Goal: Task Accomplishment & Management: Manage account settings

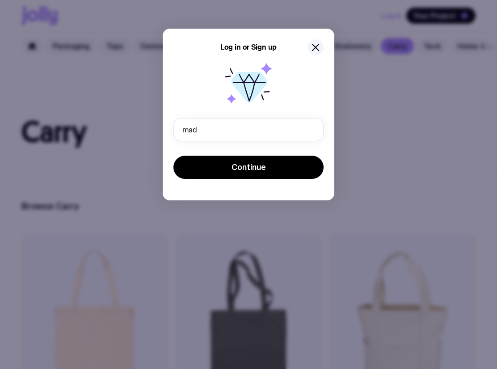
click at [213, 148] on form "mad Invalid email Continue" at bounding box center [248, 149] width 150 height 63
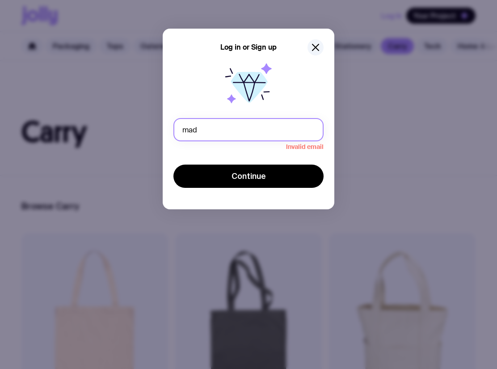
click at [235, 140] on input "mad" at bounding box center [248, 129] width 150 height 23
type input "[EMAIL_ADDRESS][DOMAIN_NAME]"
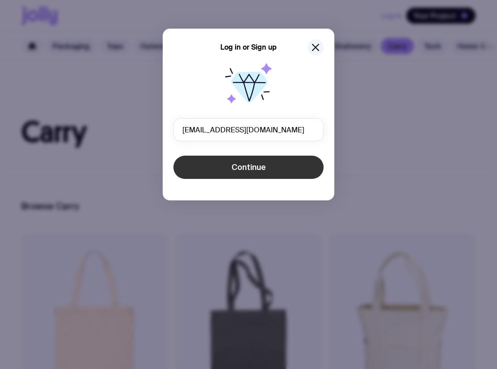
click at [244, 168] on span "Continue" at bounding box center [248, 167] width 34 height 11
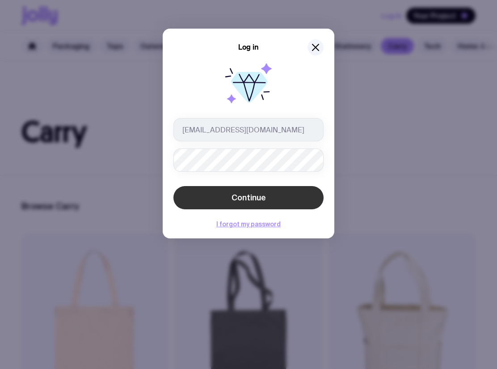
click at [245, 189] on button "Continue" at bounding box center [248, 197] width 150 height 23
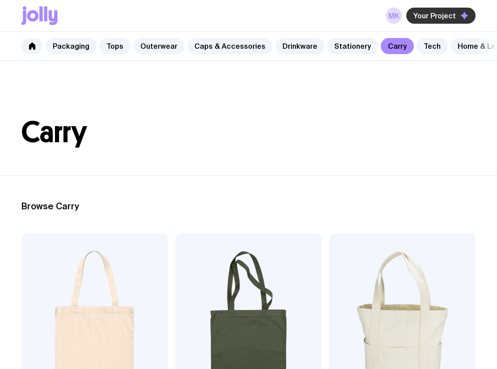
click at [436, 17] on span "Your Project" at bounding box center [434, 15] width 42 height 9
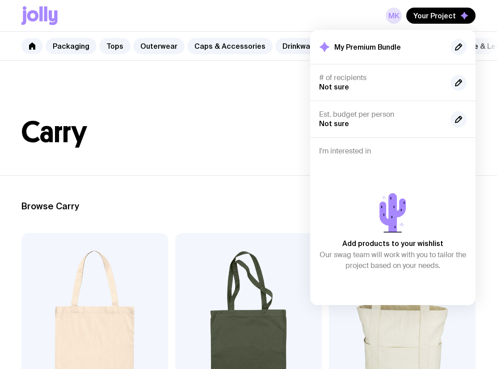
click at [400, 11] on link "MK" at bounding box center [393, 16] width 16 height 16
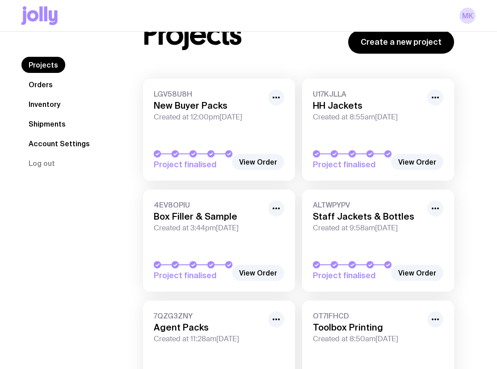
scroll to position [40, 0]
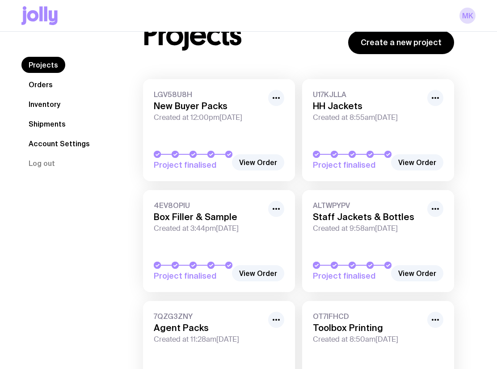
click at [229, 124] on link "LGV58U8H New Buyer Packs Created at 12:00pm[DATE] Project finalised" at bounding box center [219, 130] width 152 height 102
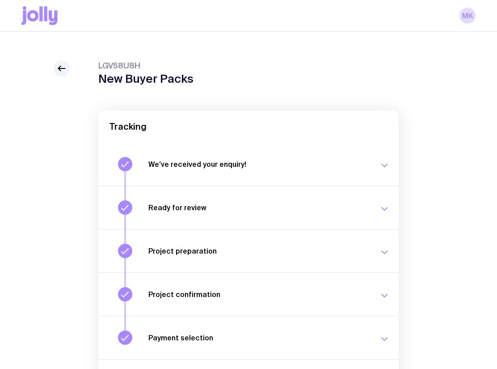
scroll to position [88, 0]
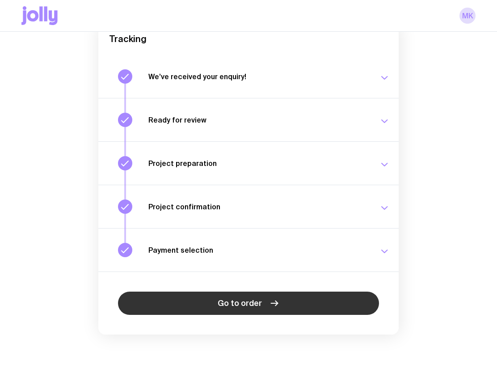
click at [235, 291] on link "Go to order" at bounding box center [248, 302] width 261 height 23
